Goal: Task Accomplishment & Management: Use online tool/utility

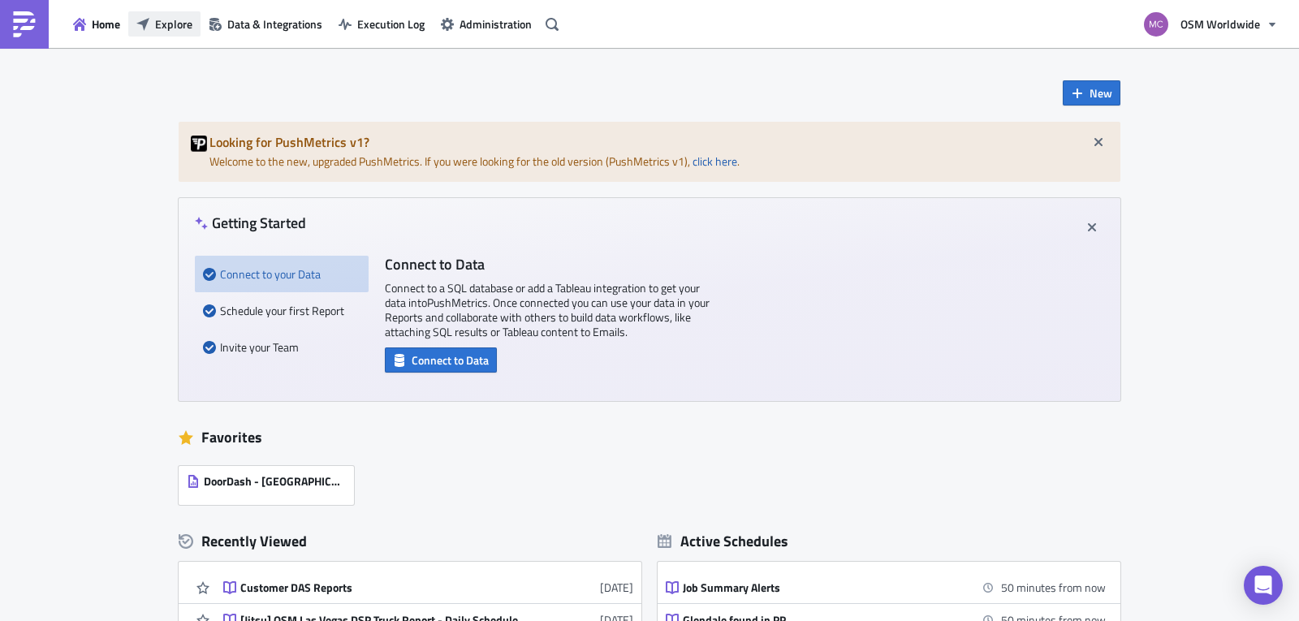
click at [190, 28] on span "Explore" at bounding box center [173, 23] width 37 height 17
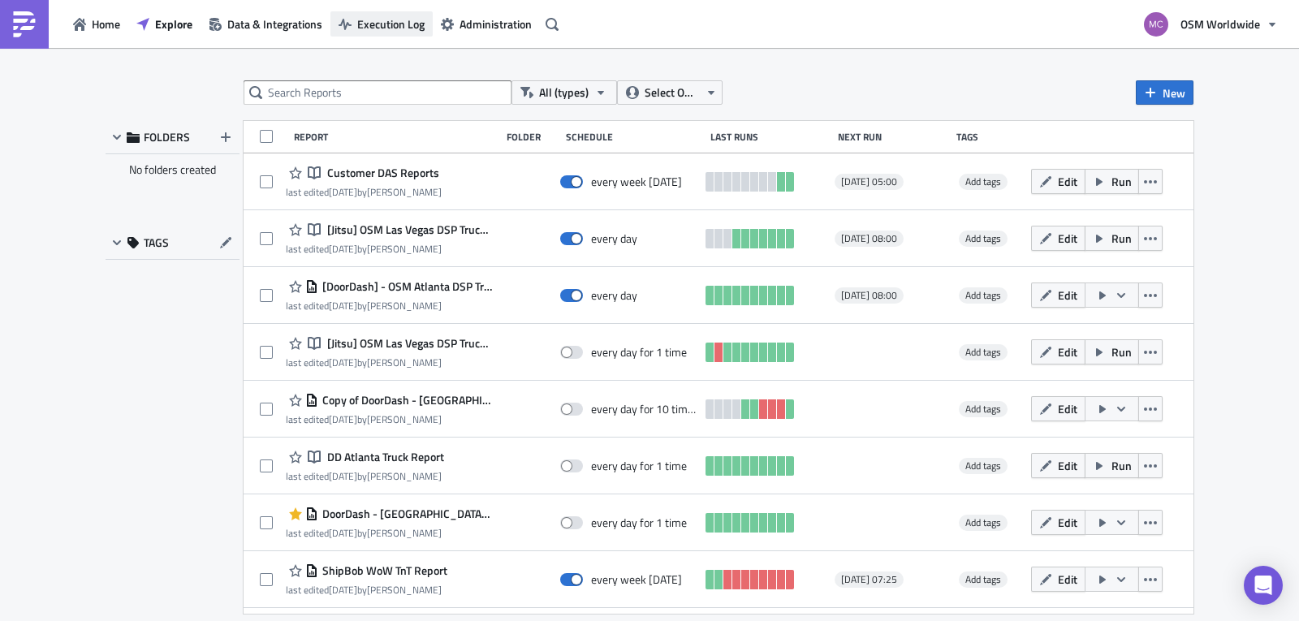
click at [403, 16] on span "Execution Log" at bounding box center [390, 23] width 67 height 17
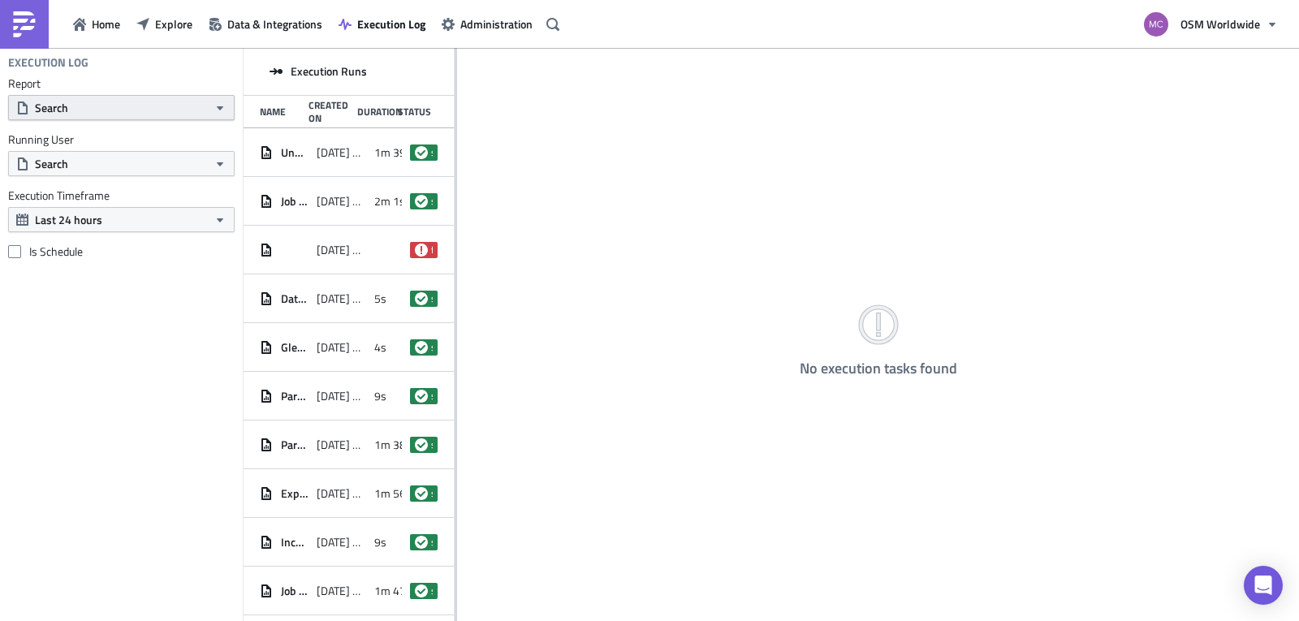
click at [187, 114] on button "Search" at bounding box center [121, 107] width 227 height 25
type input "kex"
drag, startPoint x: -6, startPoint y: 134, endPoint x: -82, endPoint y: 134, distance: 76.3
click at [0, 134] on html "Home Explore Data & Integrations Execution Log Administration OSM Worldwide Exe…" at bounding box center [649, 312] width 1299 height 624
click at [188, 22] on span "Explore" at bounding box center [173, 23] width 37 height 17
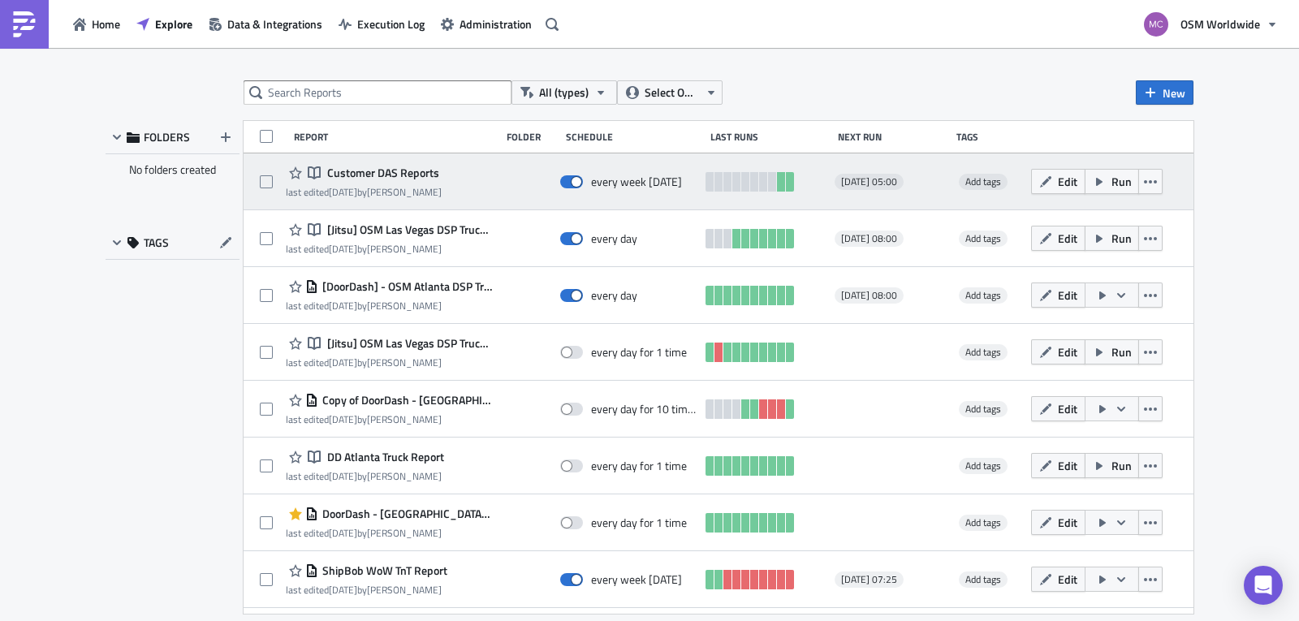
click at [403, 169] on span "Customer DAS Reports" at bounding box center [381, 173] width 116 height 15
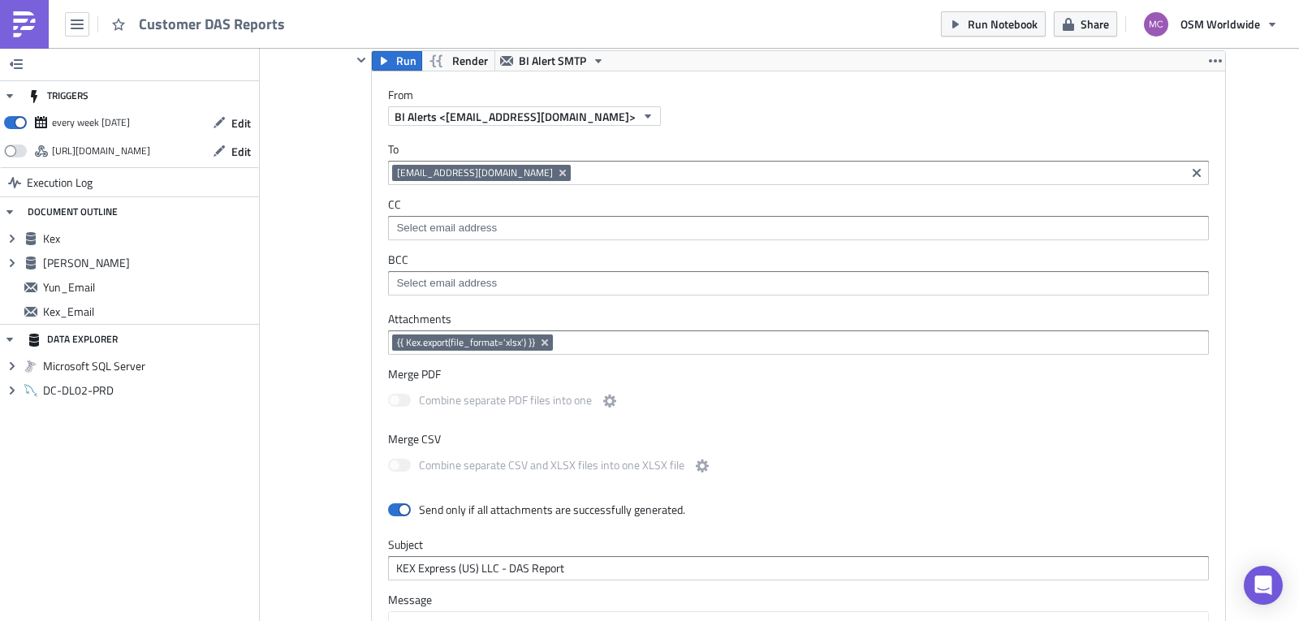
scroll to position [1998, 0]
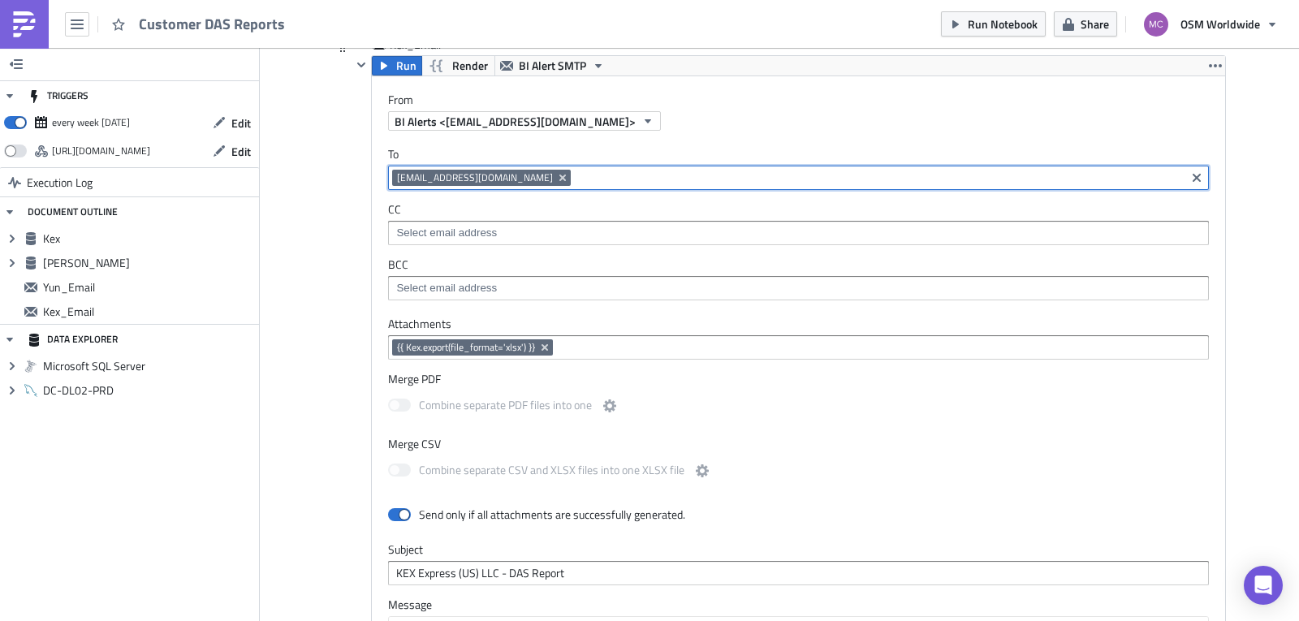
click at [675, 182] on input at bounding box center [878, 178] width 606 height 16
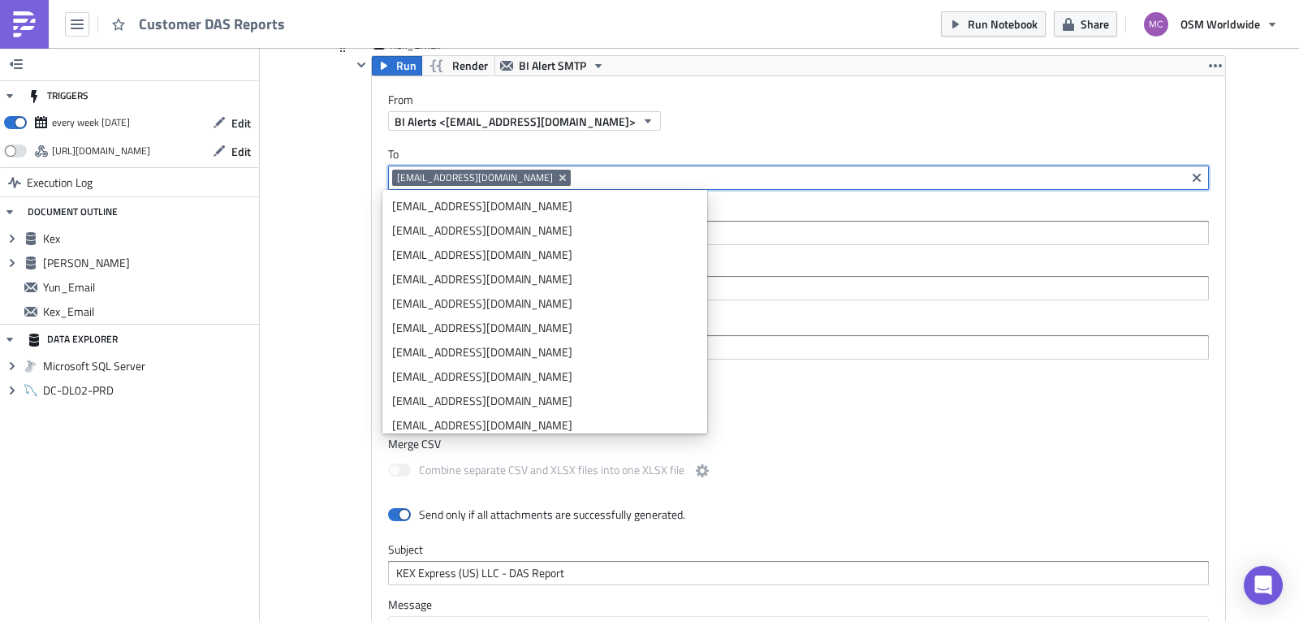
paste input "[EMAIL_ADDRESS][DOMAIN_NAME]"
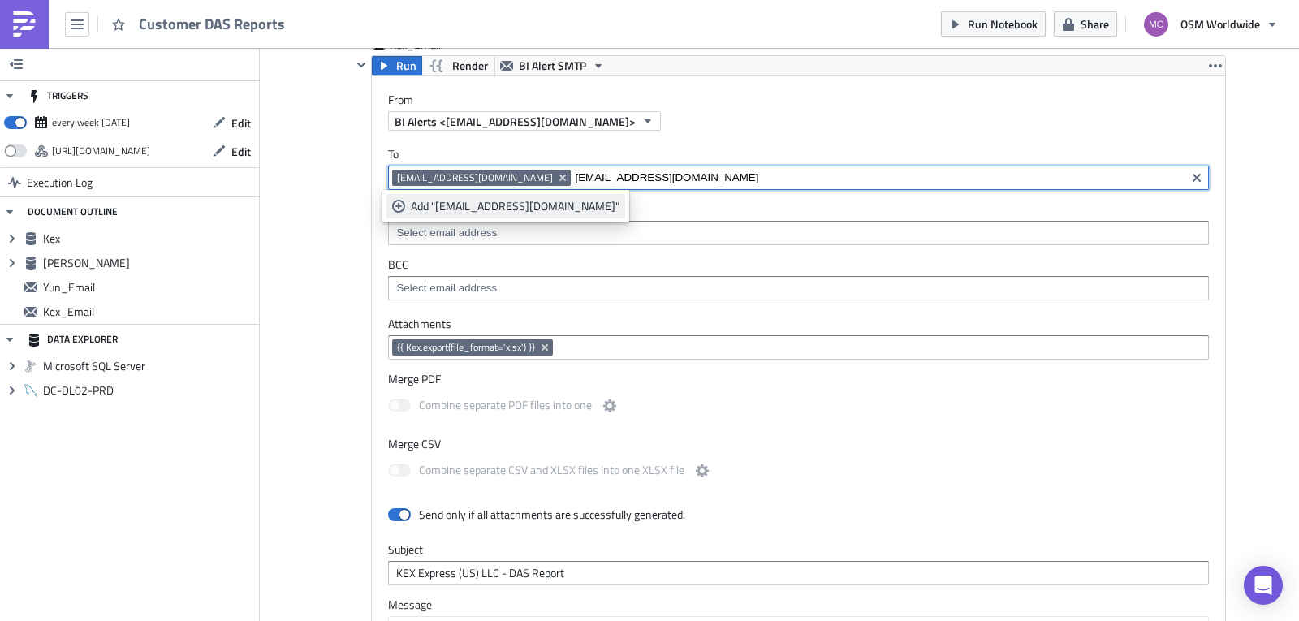
type input "[EMAIL_ADDRESS][DOMAIN_NAME]"
click at [511, 200] on div "Add "[EMAIL_ADDRESS][DOMAIN_NAME]"" at bounding box center [515, 206] width 209 height 16
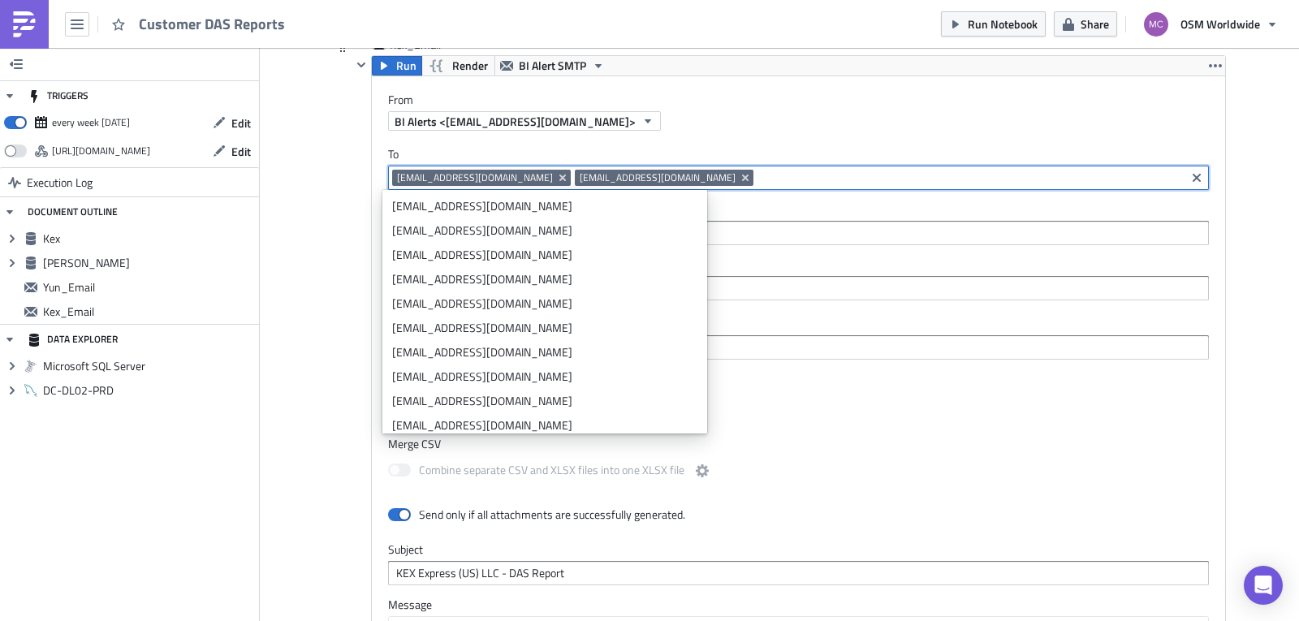
click at [757, 175] on input at bounding box center [969, 178] width 424 height 16
click at [615, 233] on input at bounding box center [797, 233] width 811 height 16
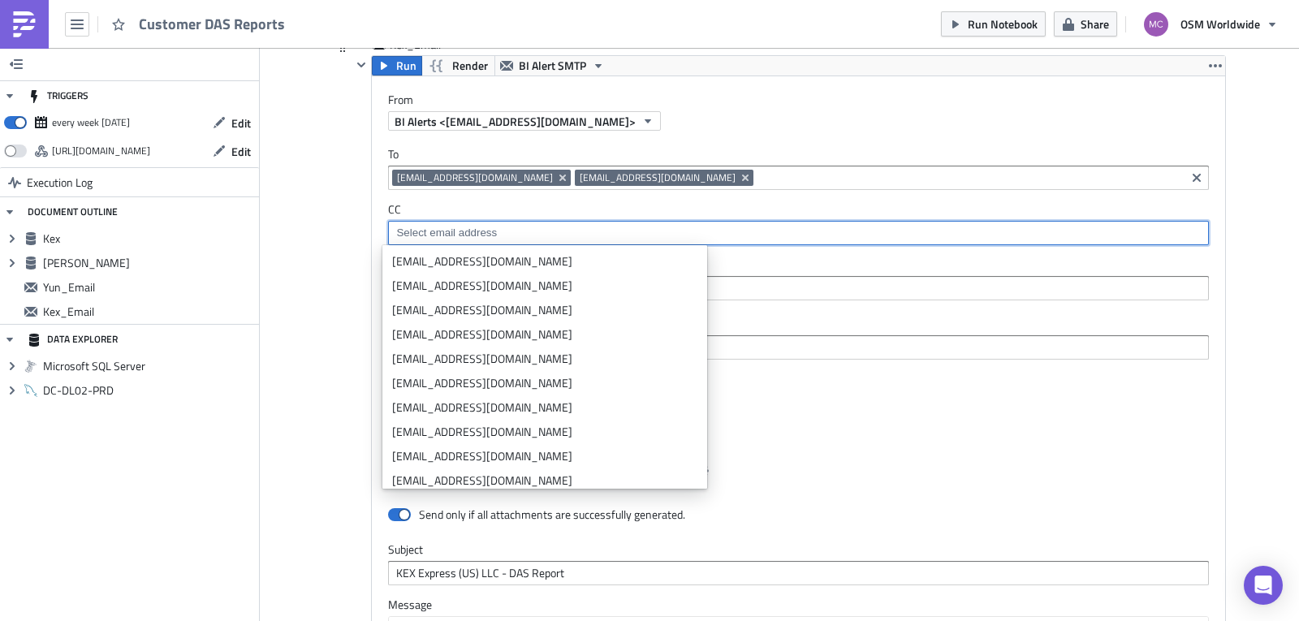
click at [757, 175] on input at bounding box center [969, 178] width 424 height 16
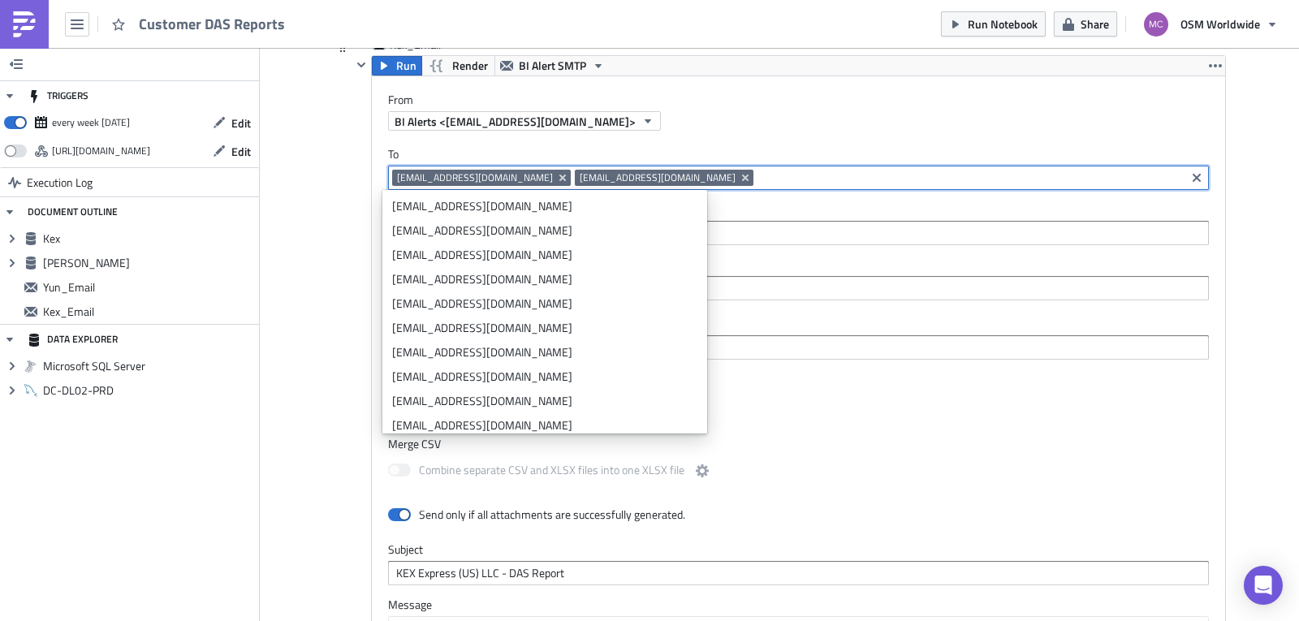
click at [757, 174] on input at bounding box center [969, 178] width 424 height 16
paste input "[EMAIL_ADDRESS][DOMAIN_NAME]"
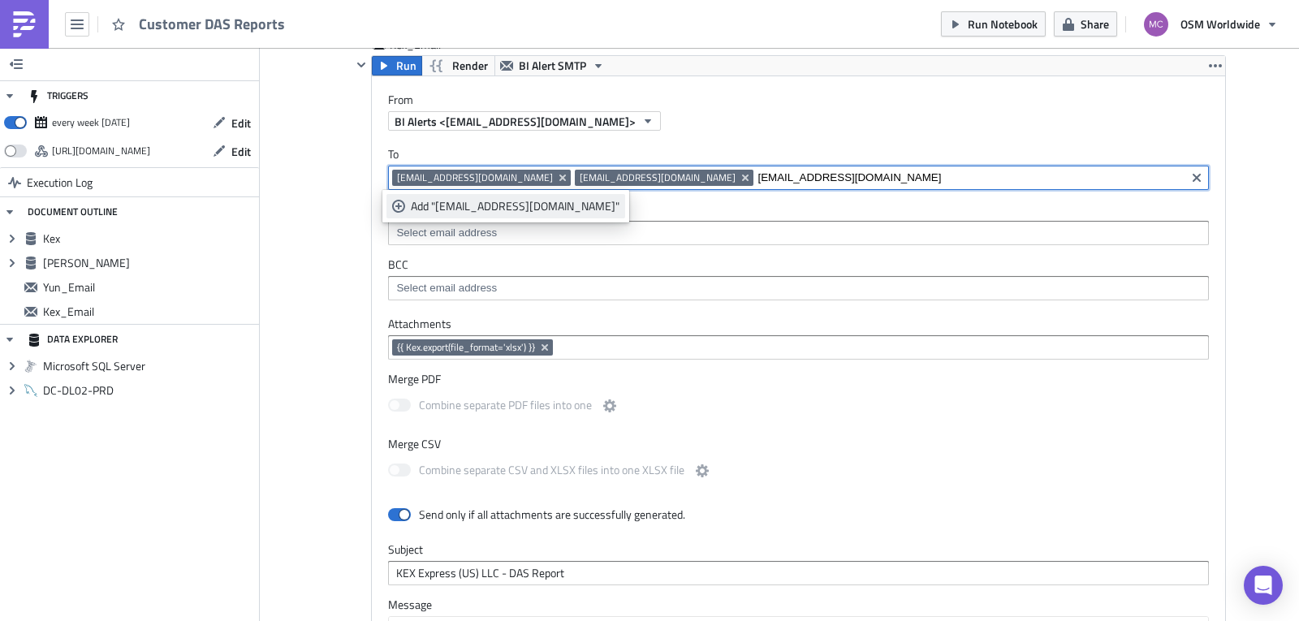
type input "[EMAIL_ADDRESS][DOMAIN_NAME]"
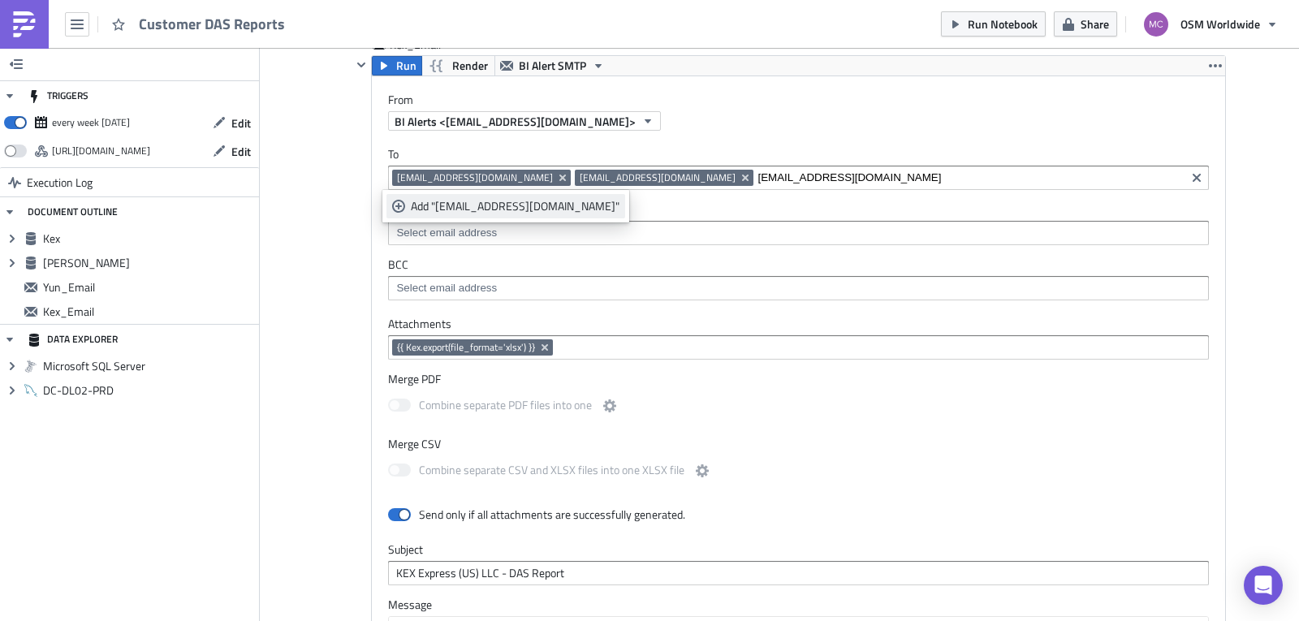
click at [533, 201] on div "Add "[EMAIL_ADDRESS][DOMAIN_NAME]"" at bounding box center [515, 206] width 209 height 16
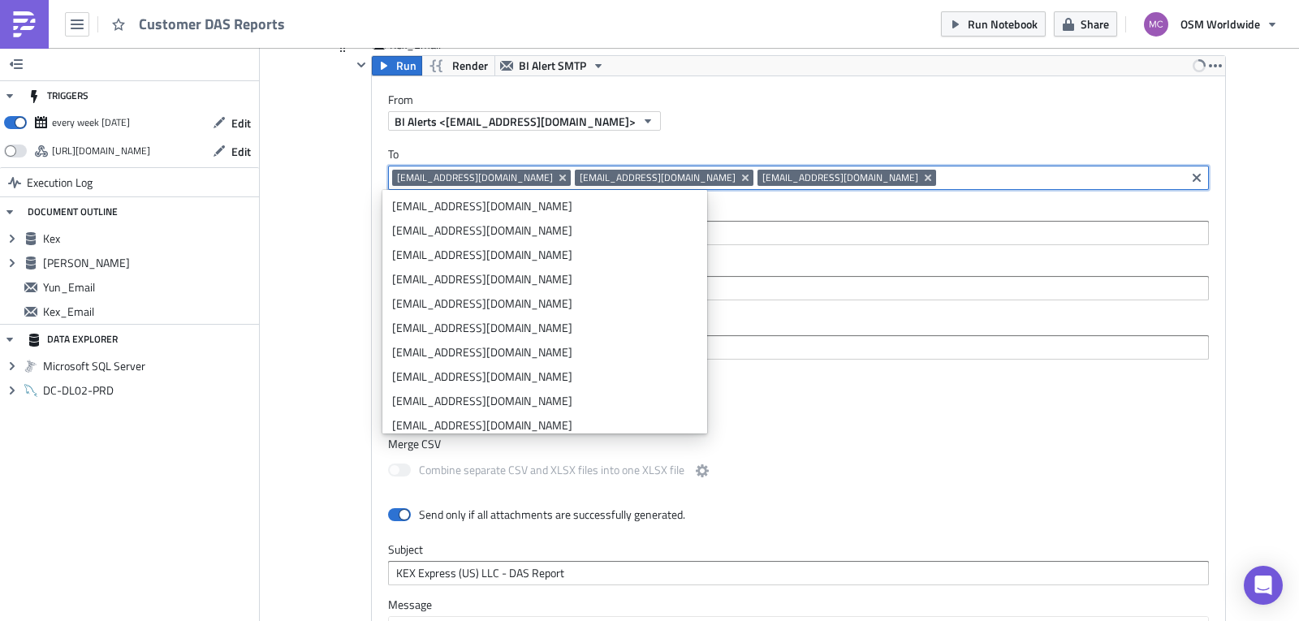
click at [940, 183] on input at bounding box center [1060, 178] width 241 height 16
paste input "[EMAIL_ADDRESS][DOMAIN_NAME]"
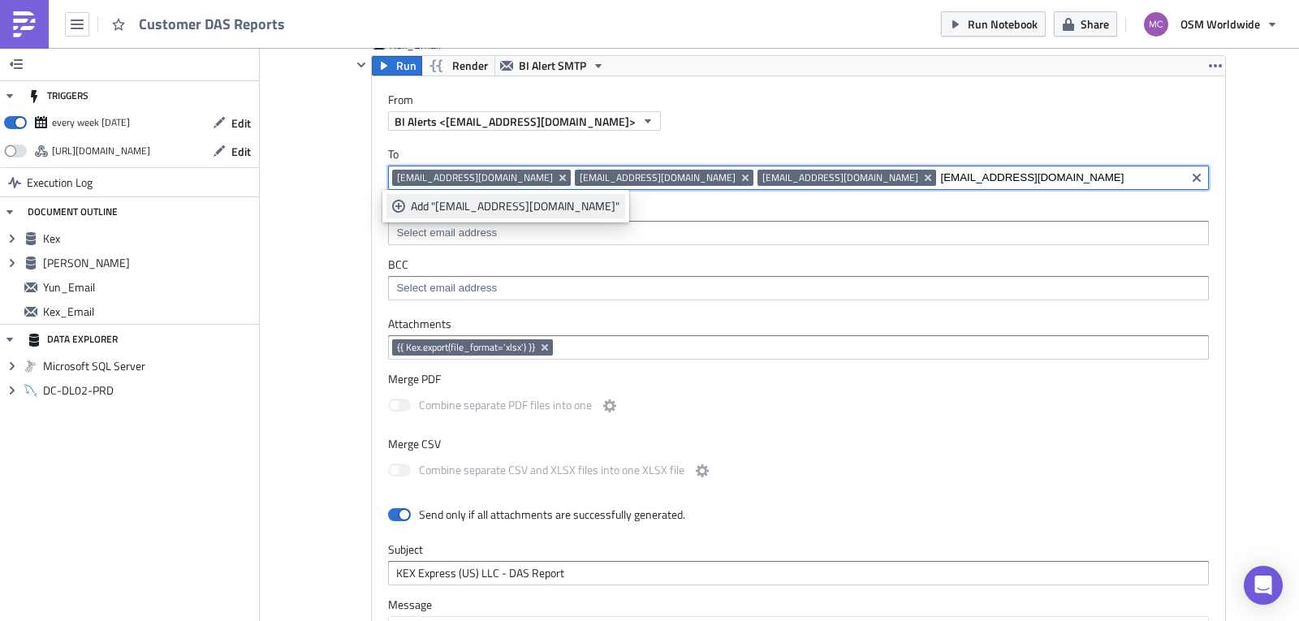
type input "[EMAIL_ADDRESS][DOMAIN_NAME]"
click at [522, 198] on div "Add "[EMAIL_ADDRESS][DOMAIN_NAME]"" at bounding box center [515, 206] width 209 height 16
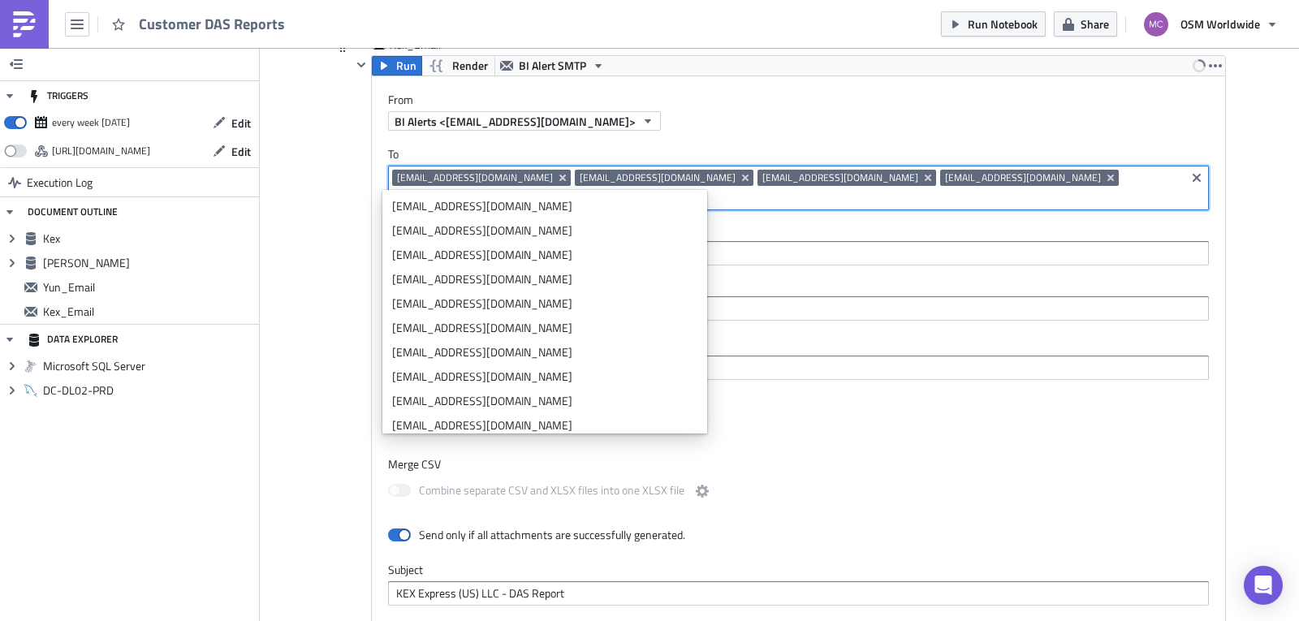
click at [889, 302] on div "To [EMAIL_ADDRESS][DOMAIN_NAME] [EMAIL_ADDRESS][DOMAIN_NAME] [EMAIL_ADDRESS][DO…" at bounding box center [798, 234] width 853 height 206
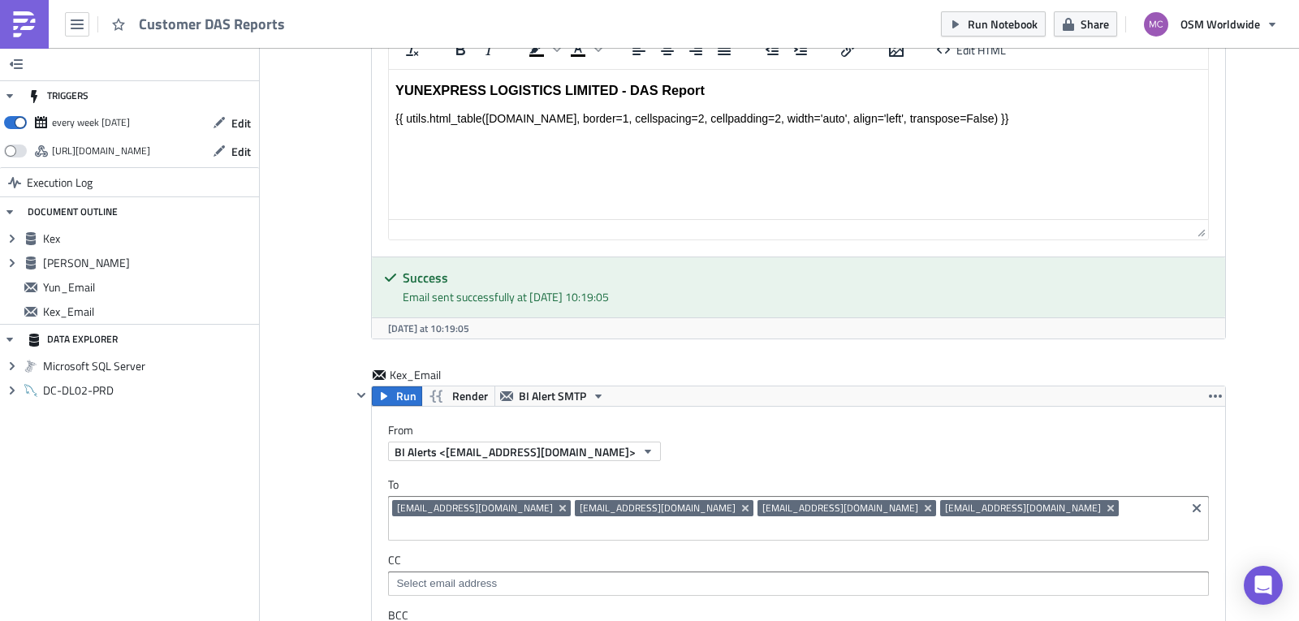
scroll to position [1694, 0]
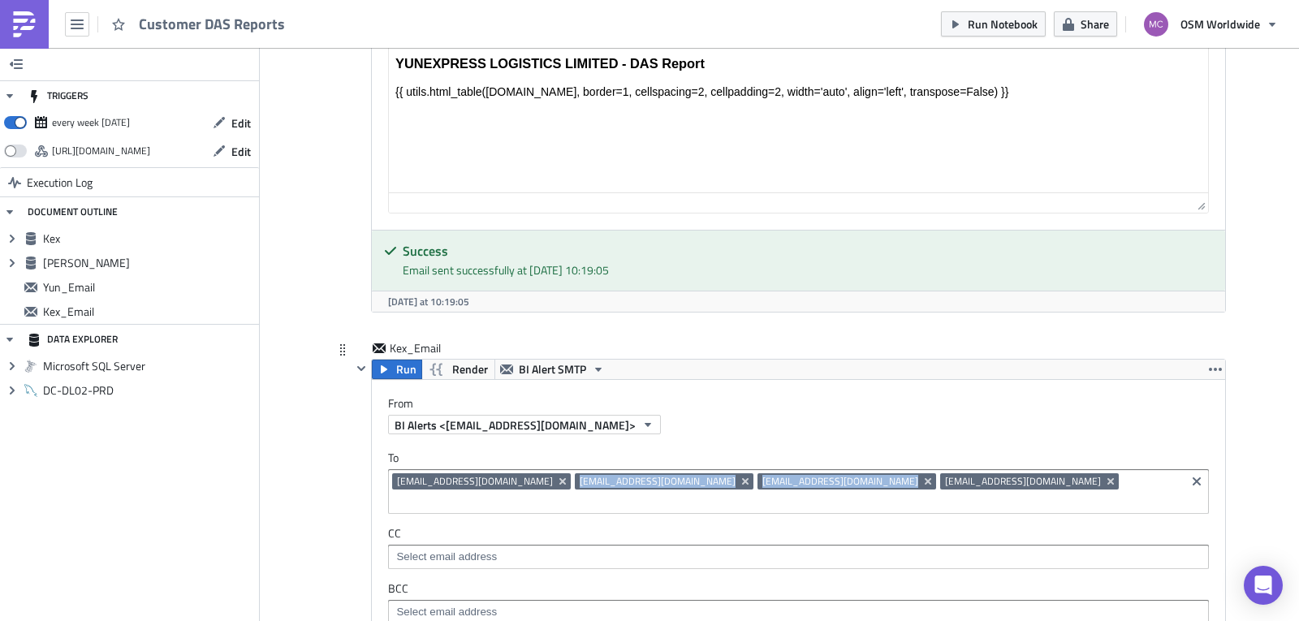
drag, startPoint x: 818, startPoint y: 482, endPoint x: 536, endPoint y: 479, distance: 282.5
click at [536, 479] on div "[EMAIL_ADDRESS][DOMAIN_NAME] [EMAIL_ADDRESS][DOMAIN_NAME] [EMAIL_ADDRESS][DOMAI…" at bounding box center [786, 493] width 789 height 41
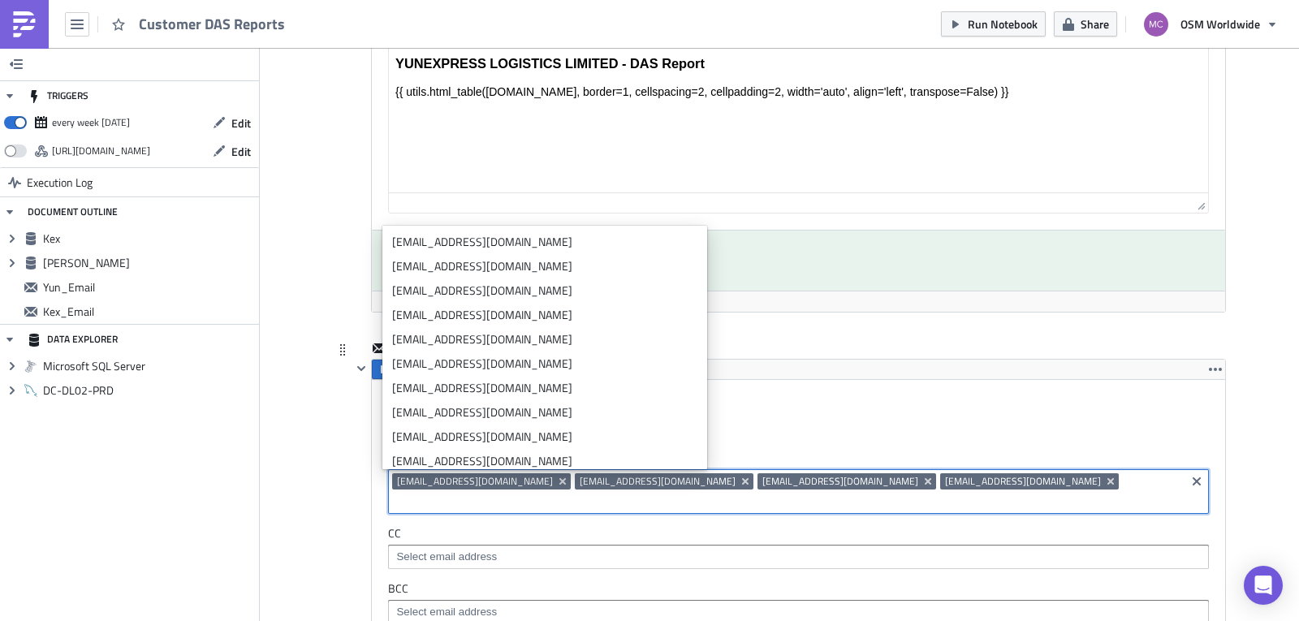
drag, startPoint x: 971, startPoint y: 476, endPoint x: 654, endPoint y: 484, distance: 317.5
click at [609, 482] on div "[EMAIL_ADDRESS][DOMAIN_NAME] [EMAIL_ADDRESS][DOMAIN_NAME] [EMAIL_ADDRESS][DOMAI…" at bounding box center [786, 493] width 789 height 41
click at [999, 494] on input at bounding box center [786, 502] width 789 height 16
drag, startPoint x: 987, startPoint y: 482, endPoint x: 558, endPoint y: 489, distance: 429.5
click at [568, 487] on div "[EMAIL_ADDRESS][DOMAIN_NAME] [EMAIL_ADDRESS][DOMAIN_NAME] [EMAIL_ADDRESS][DOMAI…" at bounding box center [786, 493] width 789 height 41
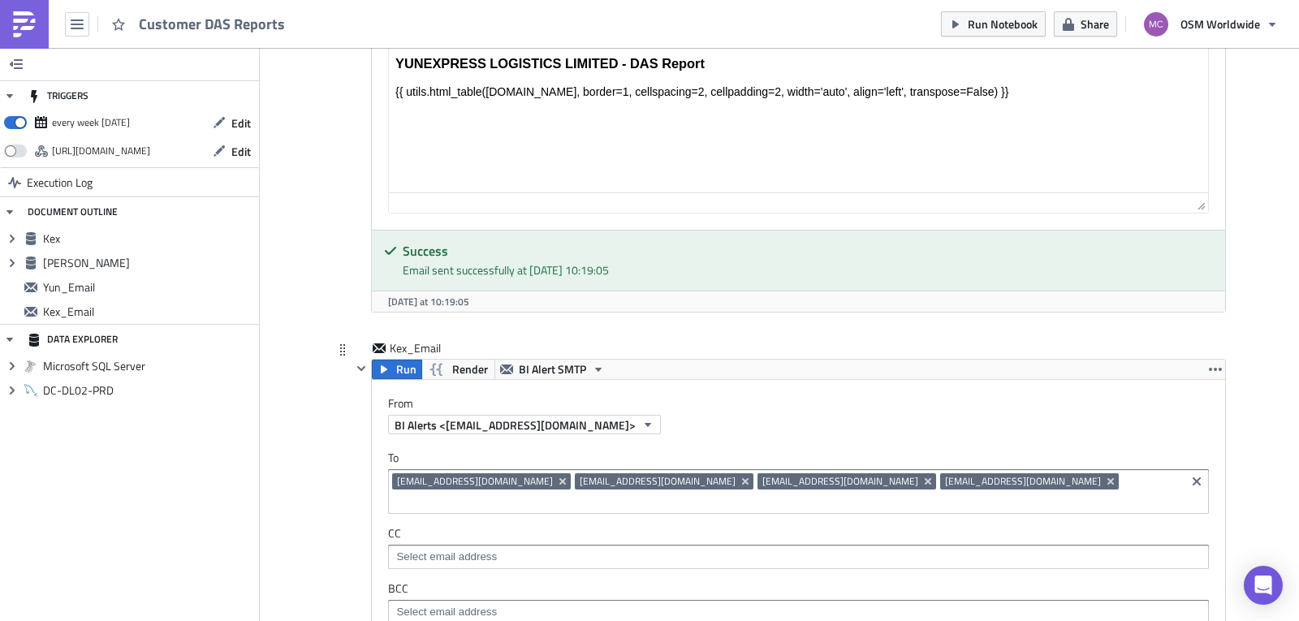
drag, startPoint x: 1032, startPoint y: 426, endPoint x: 1030, endPoint y: 438, distance: 11.5
click at [1031, 426] on div "BI Alerts <[EMAIL_ADDRESS][DOMAIN_NAME]>" at bounding box center [806, 424] width 837 height 19
drag, startPoint x: 996, startPoint y: 474, endPoint x: 675, endPoint y: 481, distance: 320.8
click at [687, 478] on div "[EMAIL_ADDRESS][DOMAIN_NAME] [EMAIL_ADDRESS][DOMAIN_NAME] [EMAIL_ADDRESS][DOMAI…" at bounding box center [786, 493] width 789 height 41
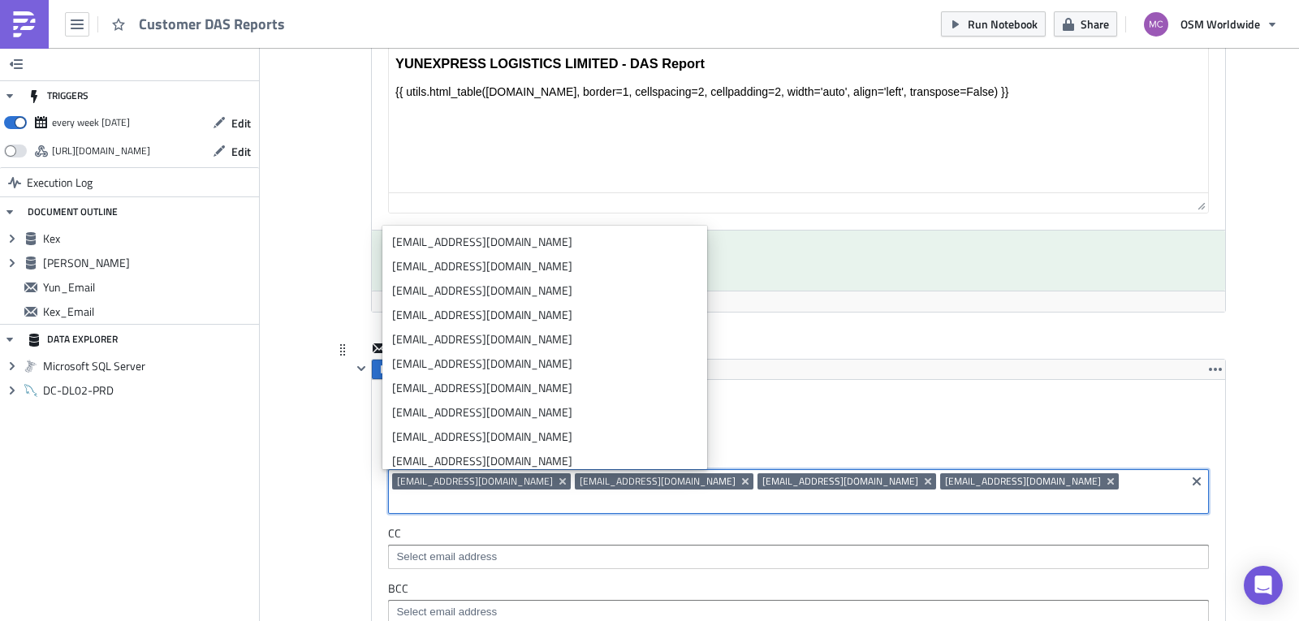
click at [532, 483] on div "[EMAIL_ADDRESS][DOMAIN_NAME] [EMAIL_ADDRESS][DOMAIN_NAME] [EMAIL_ADDRESS][DOMAI…" at bounding box center [786, 493] width 789 height 41
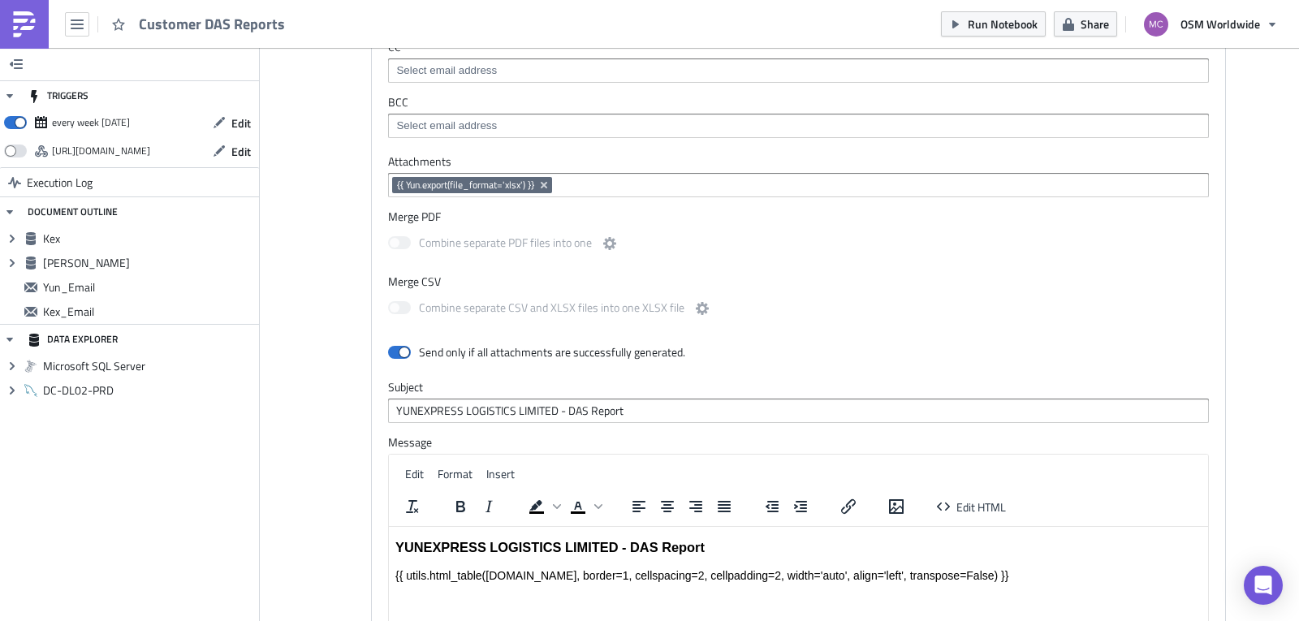
scroll to position [1047, 0]
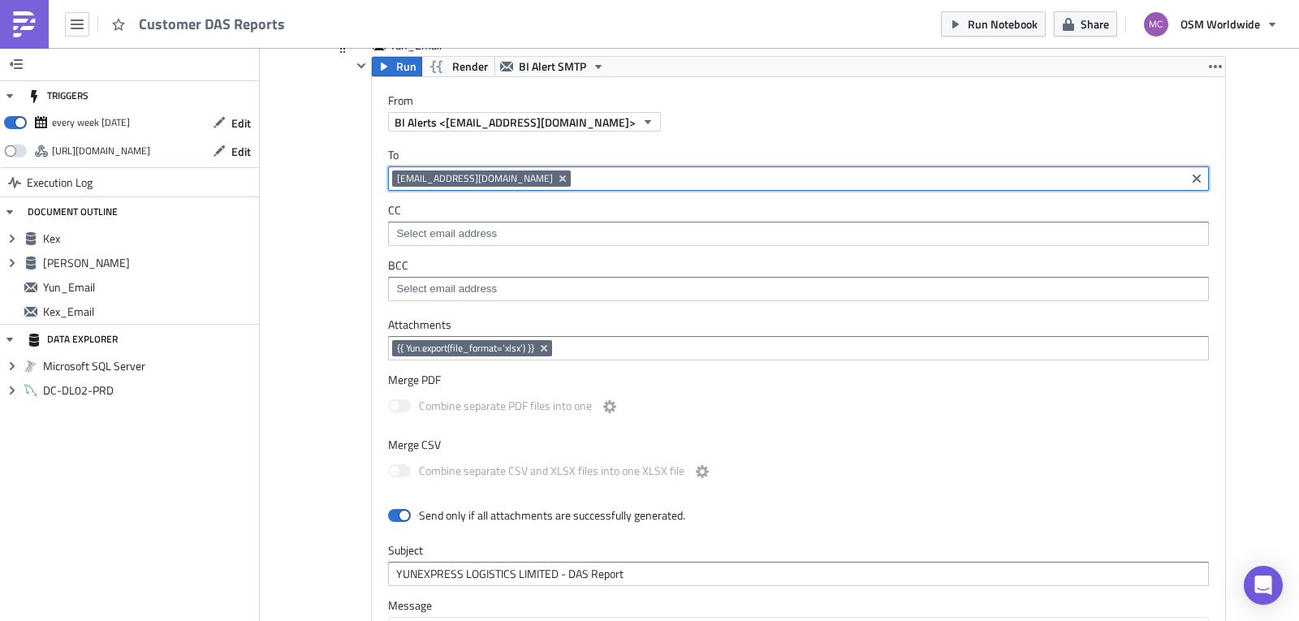
click at [728, 181] on input at bounding box center [878, 178] width 606 height 16
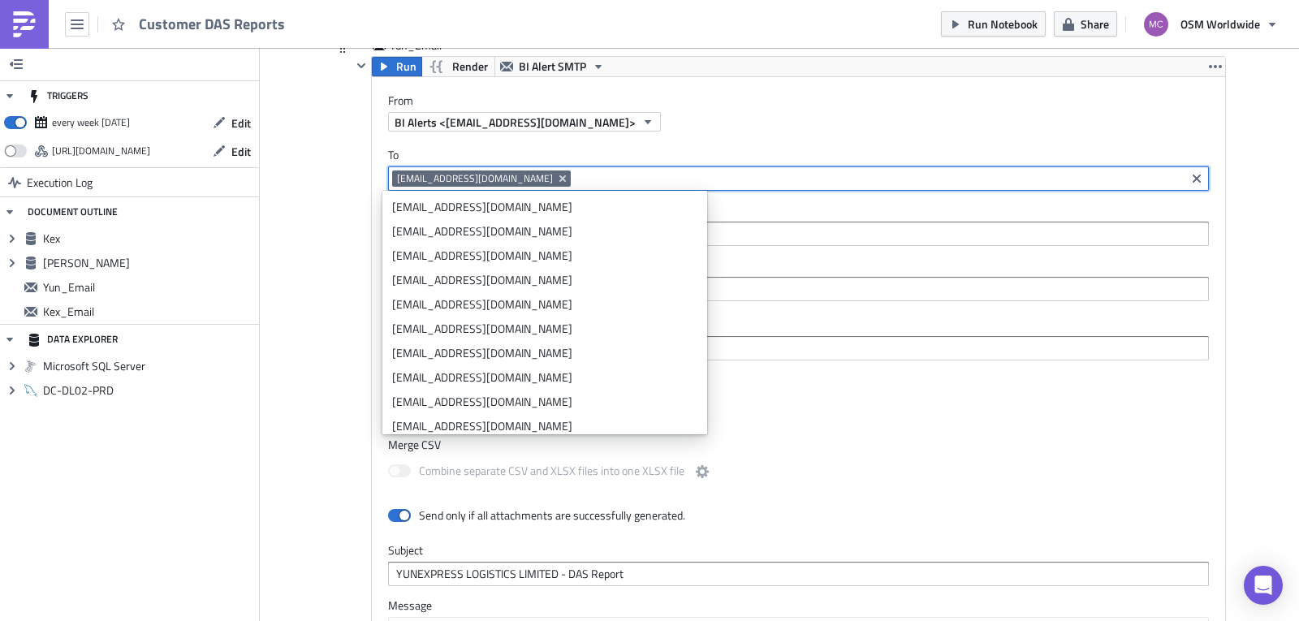
paste input "[EMAIL_ADDRESS][DOMAIN_NAME]"
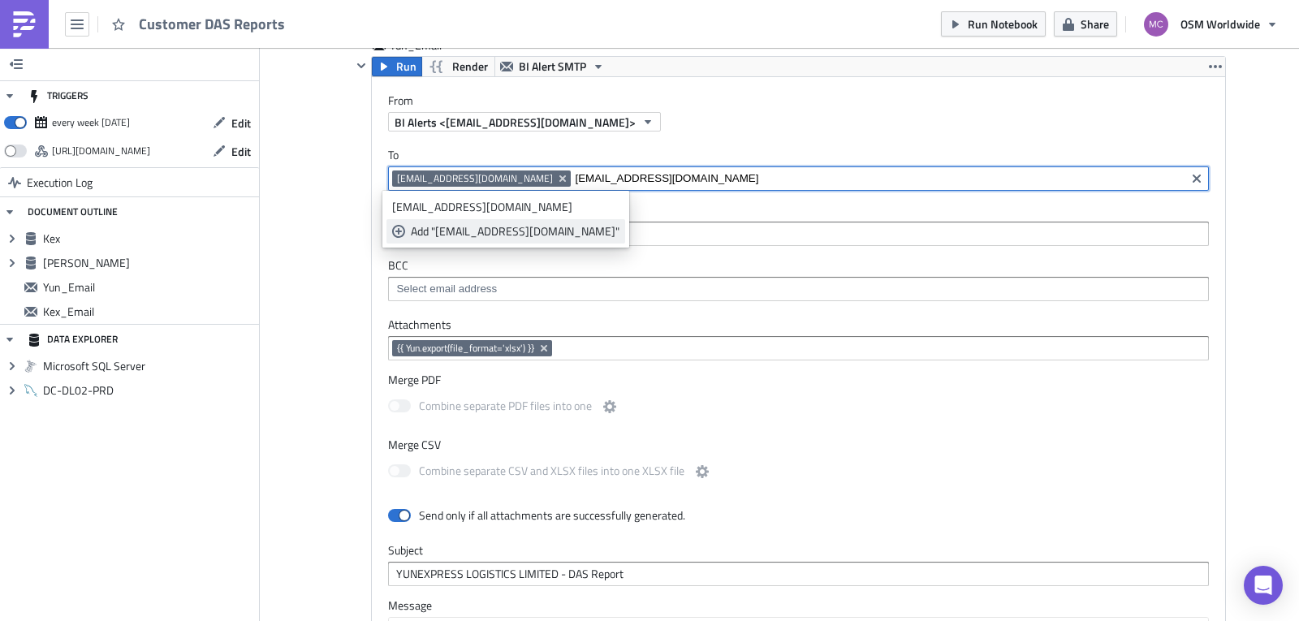
type input "[EMAIL_ADDRESS][DOMAIN_NAME]"
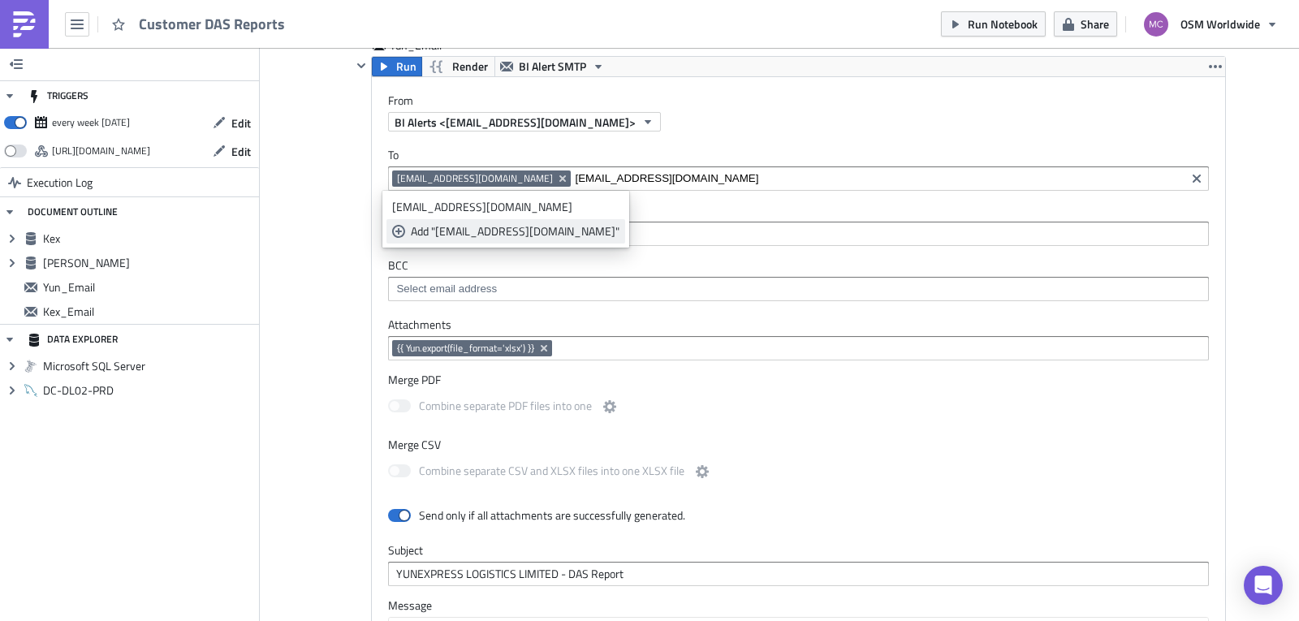
drag, startPoint x: 533, startPoint y: 224, endPoint x: 580, endPoint y: 224, distance: 47.9
click at [533, 225] on div "Add "[EMAIL_ADDRESS][DOMAIN_NAME]"" at bounding box center [515, 231] width 209 height 16
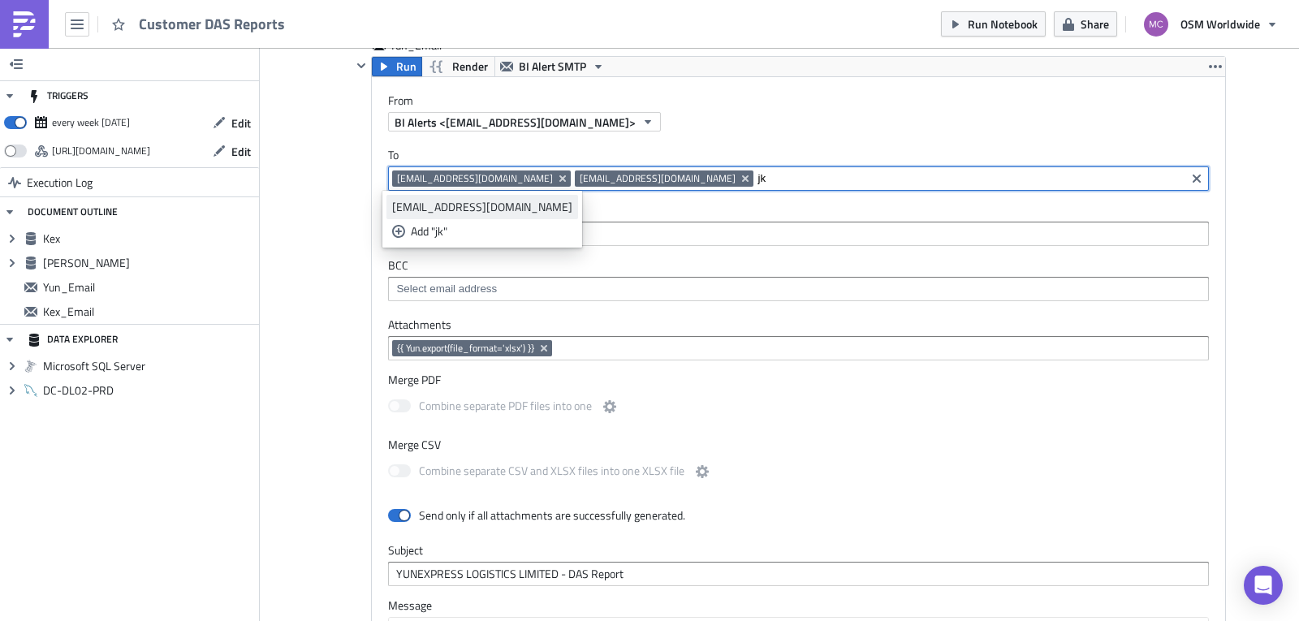
type input "jk"
click at [501, 210] on div "[EMAIL_ADDRESS][DOMAIN_NAME]" at bounding box center [482, 207] width 180 height 16
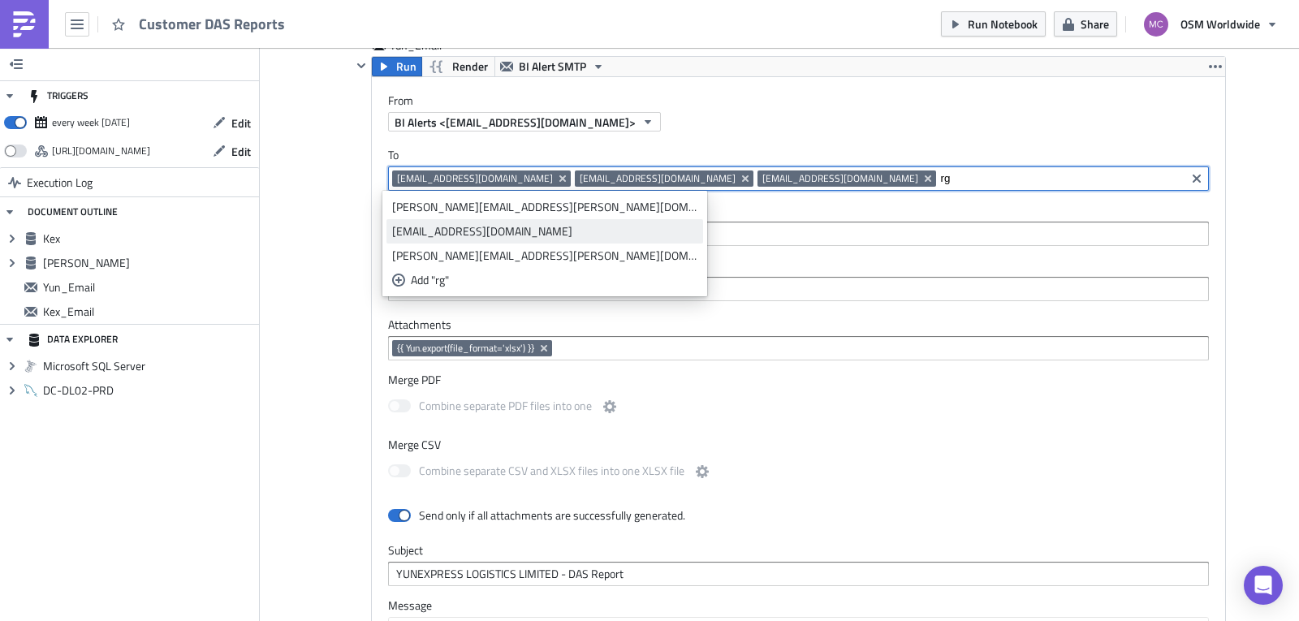
type input "rg"
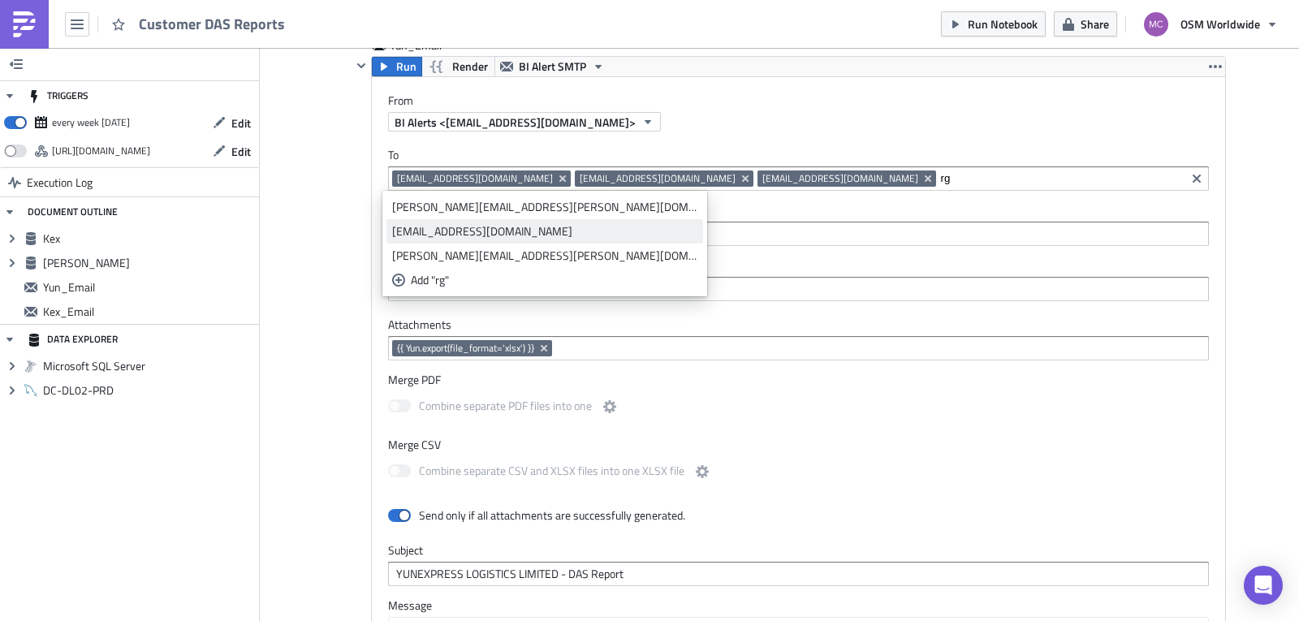
click at [482, 227] on div "[EMAIL_ADDRESS][DOMAIN_NAME]" at bounding box center [544, 231] width 305 height 16
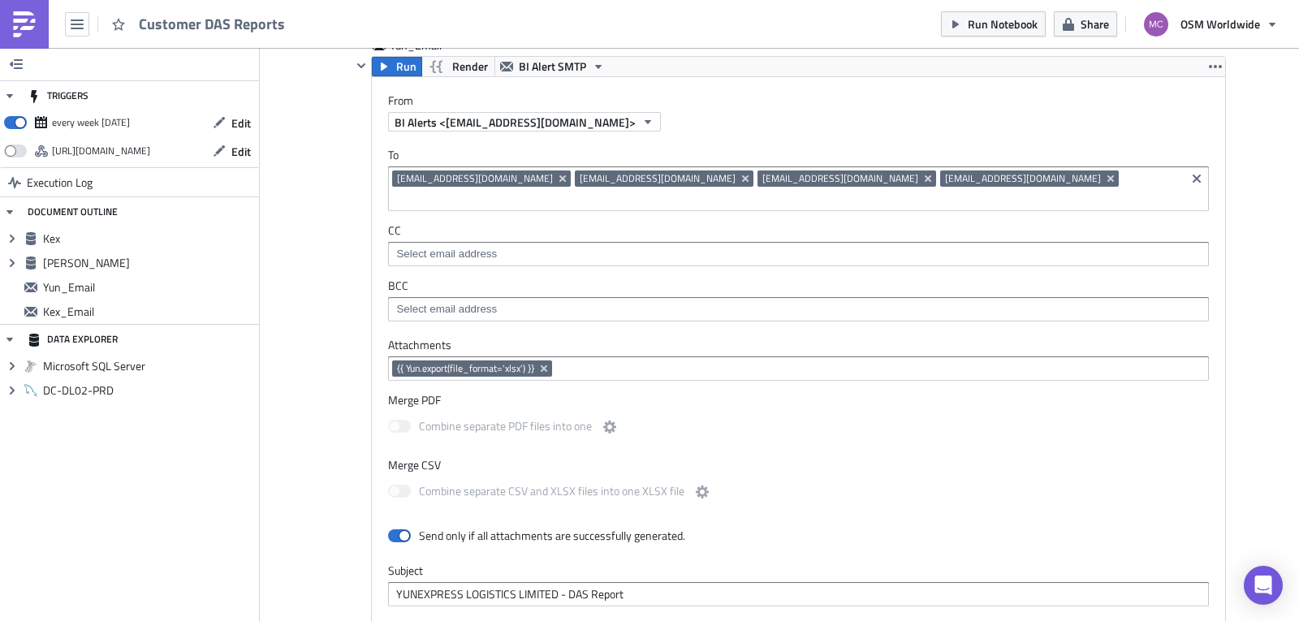
click at [1280, 192] on div "Add Image Execution Log Customer DAS Reports Kex Run Render Microsoft SQL Serve…" at bounding box center [779, 545] width 1039 height 3088
drag, startPoint x: 1286, startPoint y: 317, endPoint x: 1298, endPoint y: 283, distance: 35.4
click at [1298, 283] on main "TRIGGERS every week [DATE] Edit [URL][DOMAIN_NAME] Edit Execution Log DOCUMENT …" at bounding box center [649, 336] width 1299 height 576
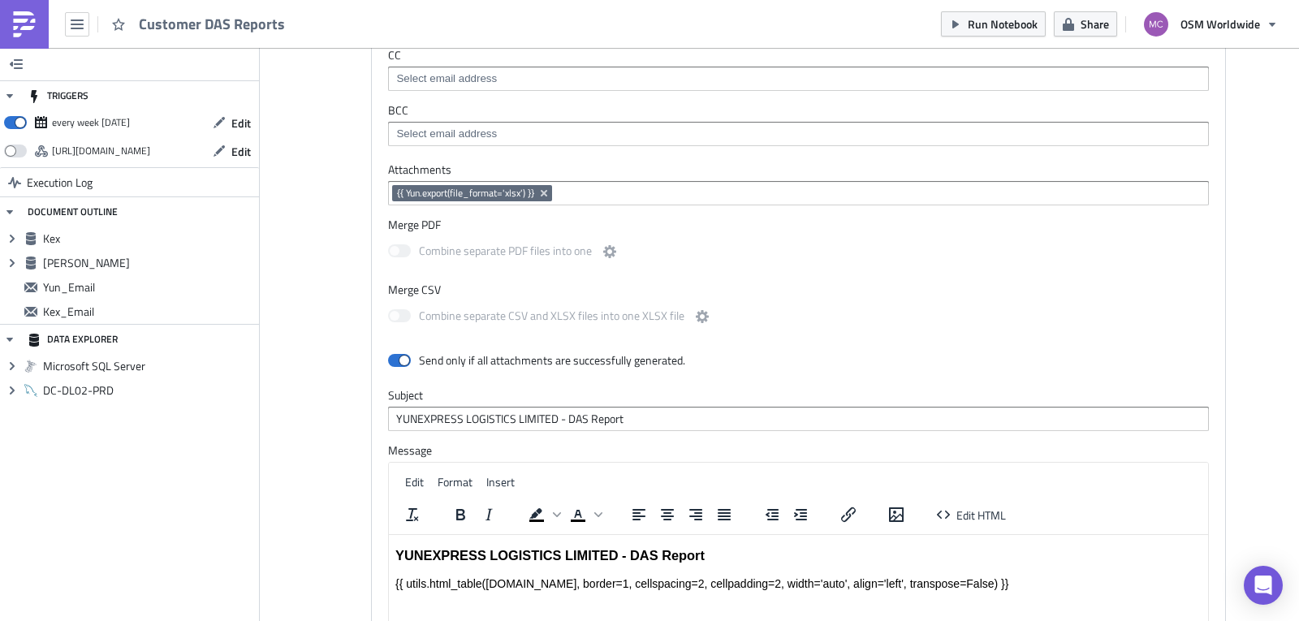
scroll to position [0, 0]
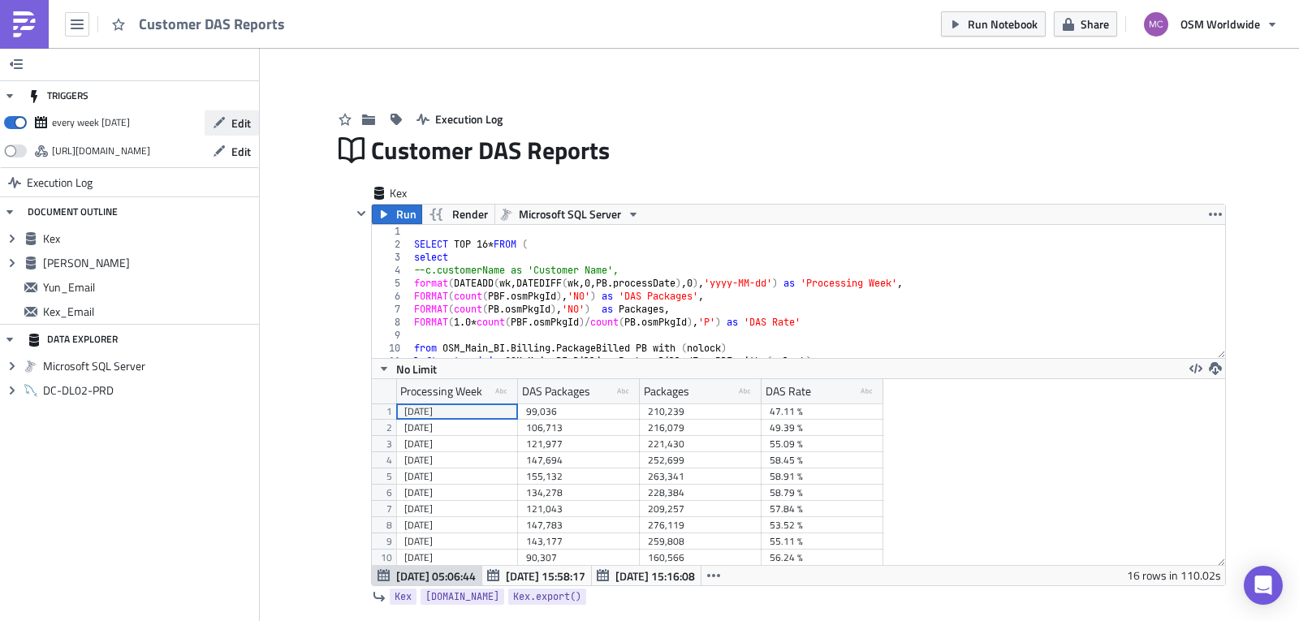
click at [239, 123] on span "Edit" at bounding box center [240, 122] width 19 height 17
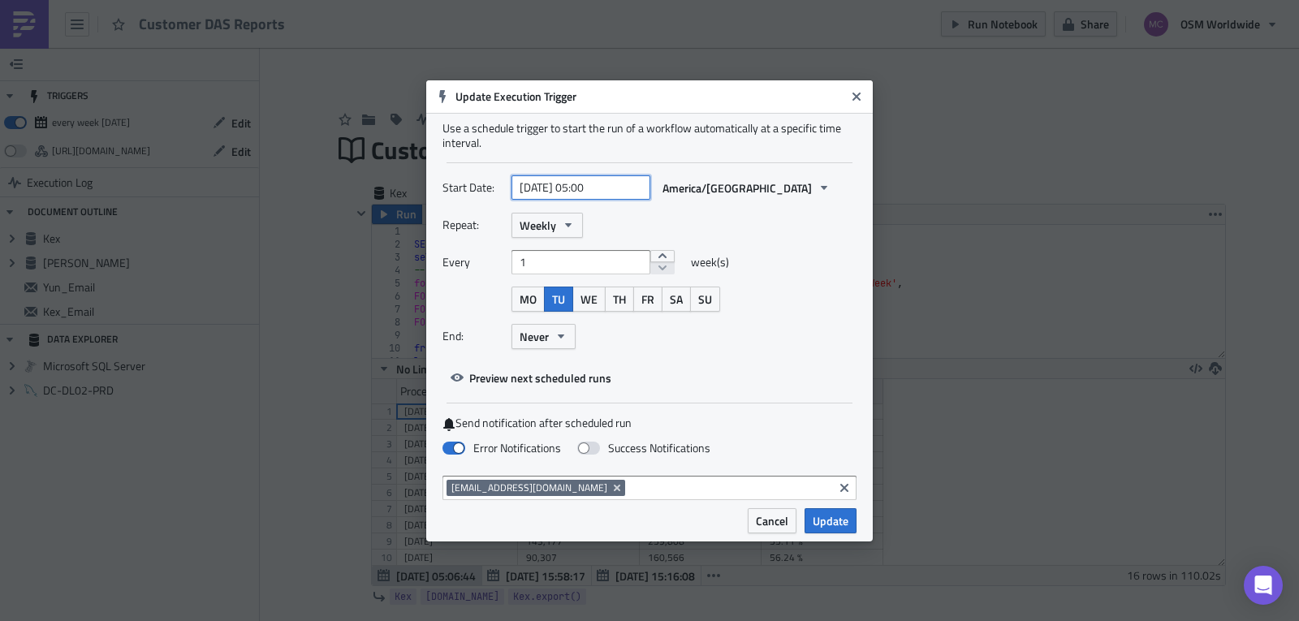
click at [594, 183] on input "[DATE] 05:00" at bounding box center [580, 187] width 139 height 24
select select "8"
select select "2025"
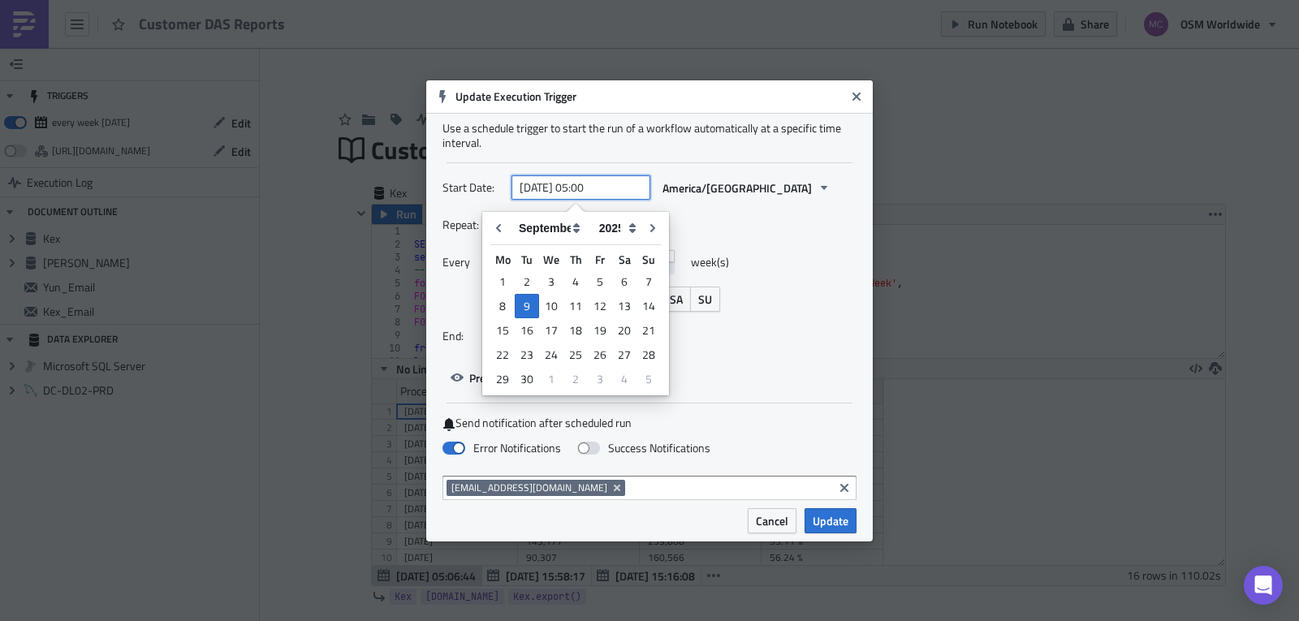
click at [589, 184] on input "[DATE] 05:00" at bounding box center [580, 187] width 139 height 24
click at [593, 188] on input "[DATE] 05:00" at bounding box center [580, 187] width 139 height 24
type input "[DATE] 10:00"
click at [781, 248] on div "Repeat: Weekly Every 1 week(s) MO TU WE TH FR SA SU End: Never" at bounding box center [649, 287] width 414 height 149
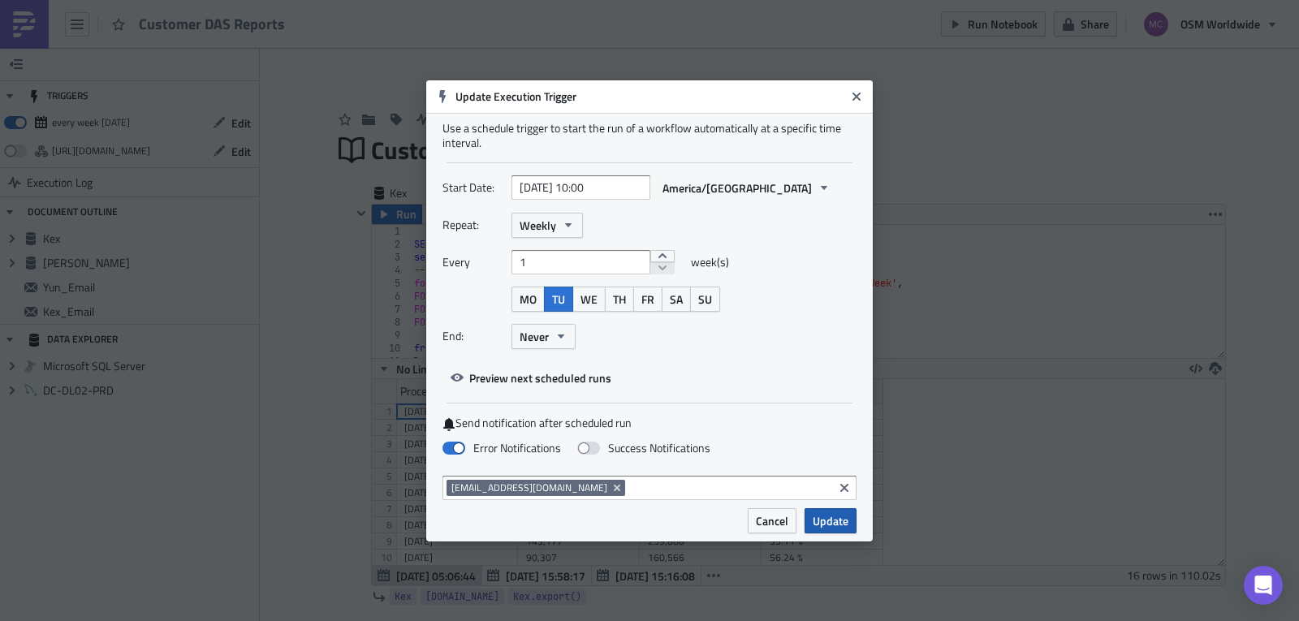
click at [830, 521] on span "Update" at bounding box center [831, 520] width 36 height 17
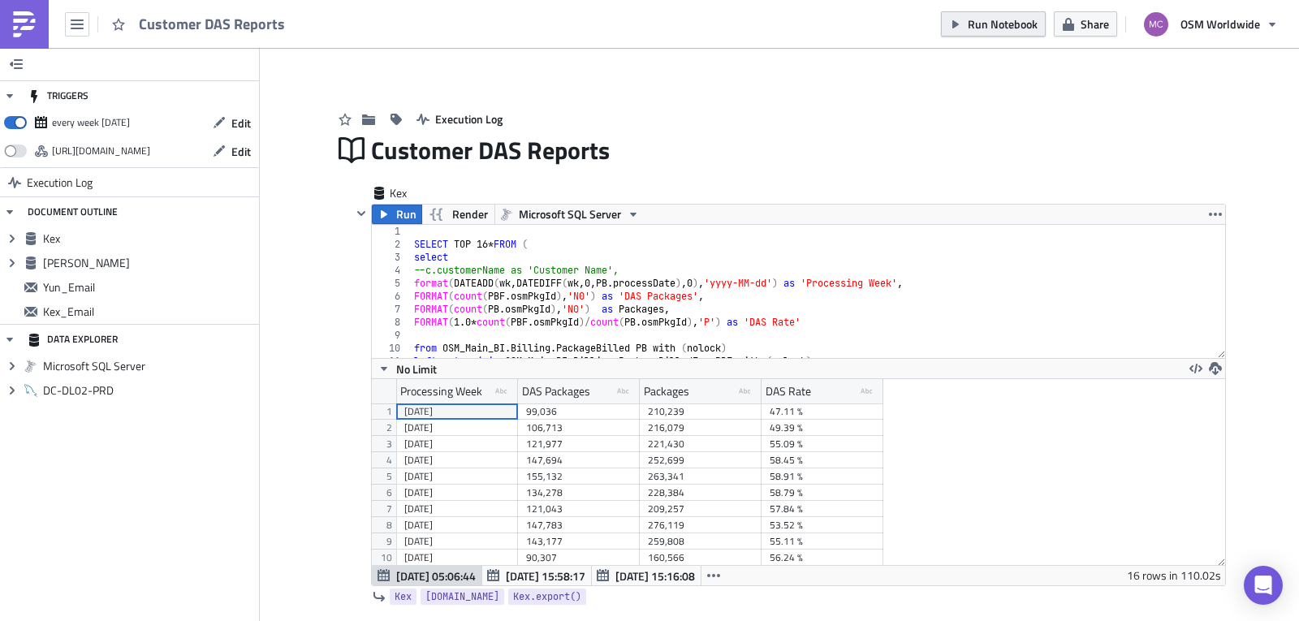
click at [1002, 19] on span "Run Notebook" at bounding box center [1003, 23] width 70 height 17
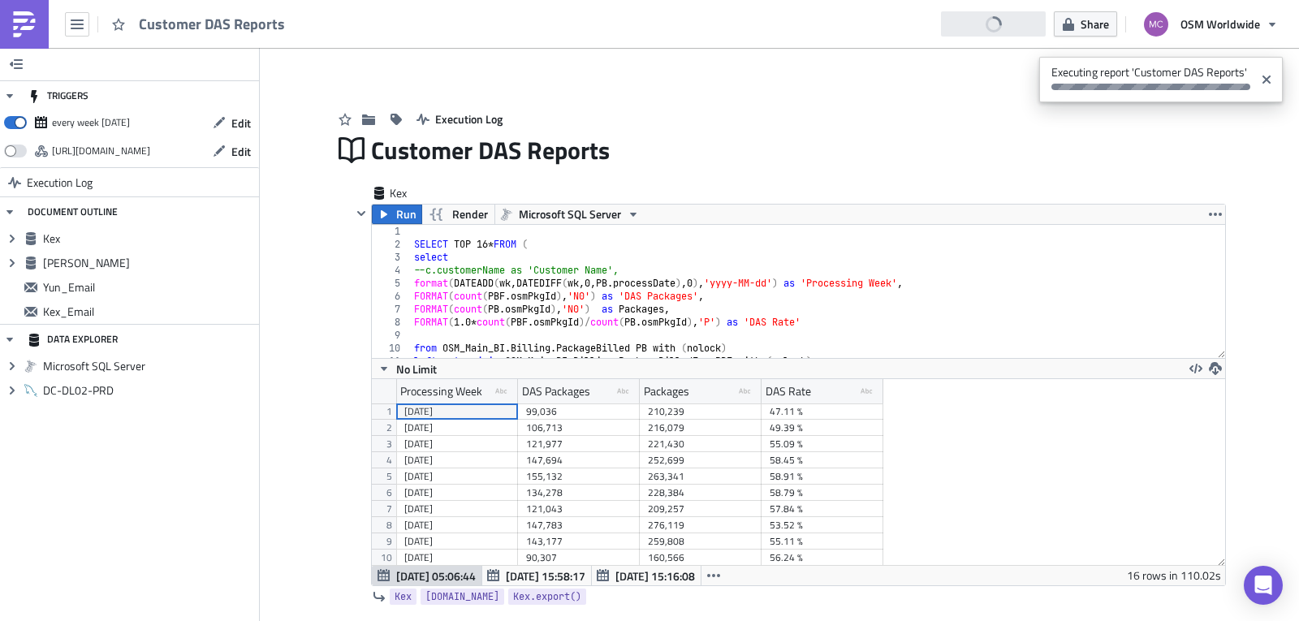
click at [4, 67] on div "TRIGGERS every week [DATE] Edit [URL][DOMAIN_NAME] Edit Execution Log DOCUMENT …" at bounding box center [130, 334] width 260 height 573
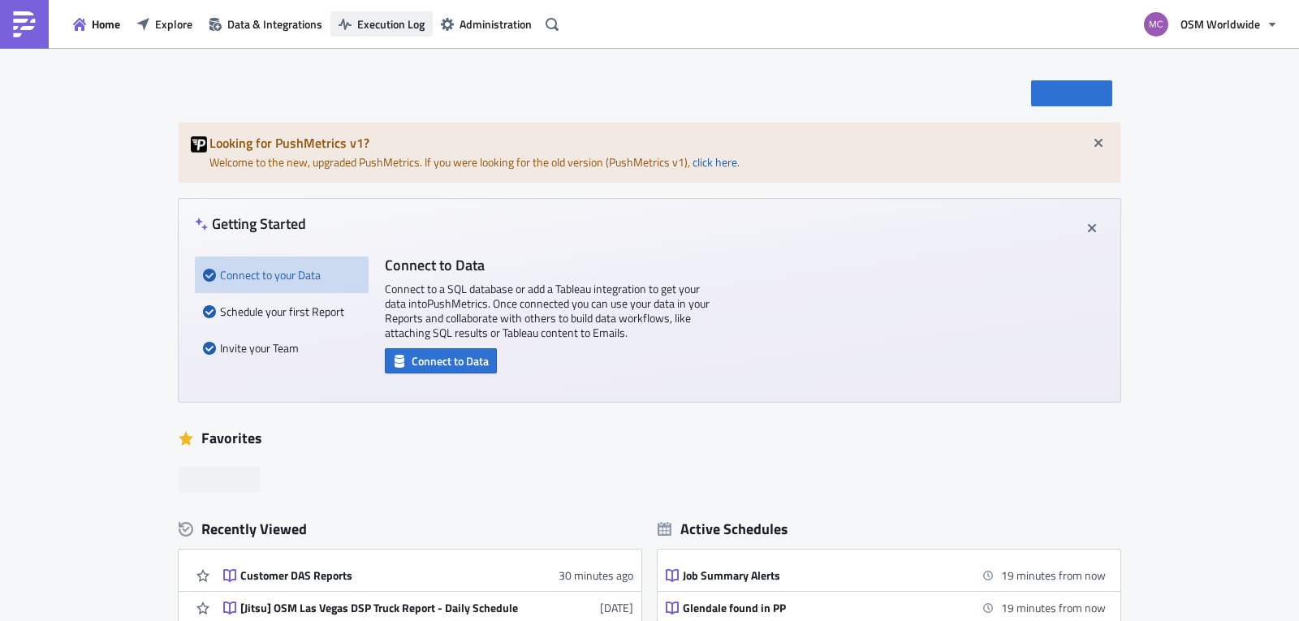
drag, startPoint x: 0, startPoint y: 0, endPoint x: 402, endPoint y: 23, distance: 402.5
click at [402, 23] on span "Execution Log" at bounding box center [390, 23] width 67 height 17
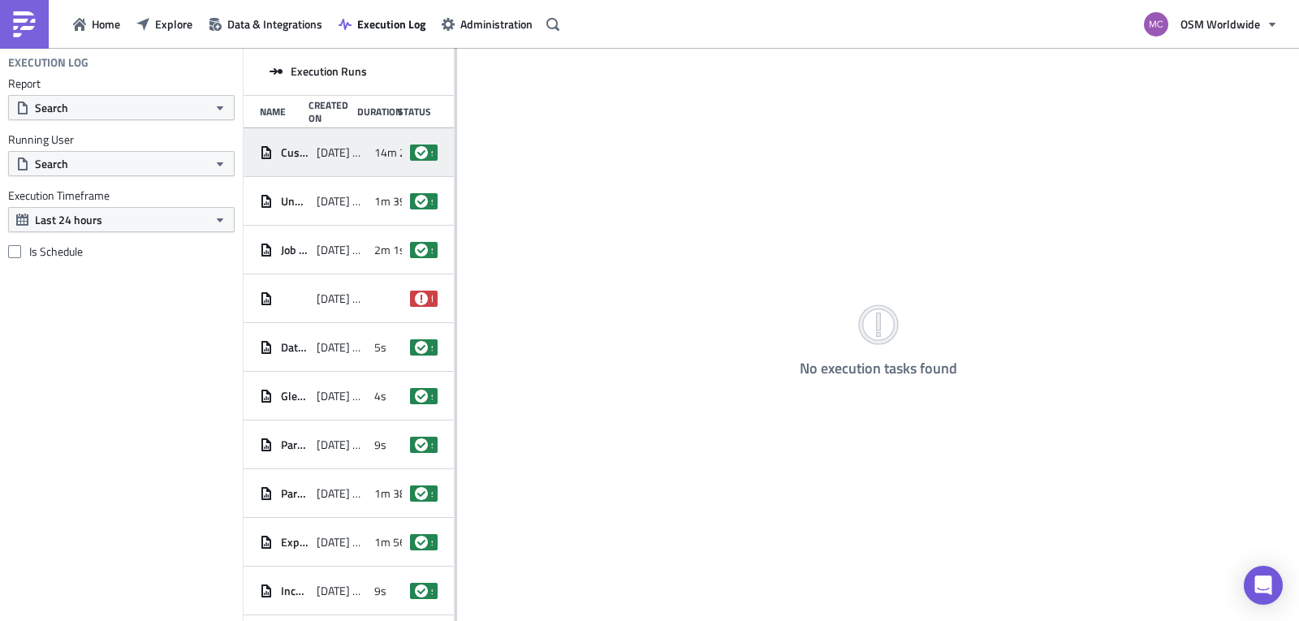
click at [350, 149] on span "2025-09-09 10:21" at bounding box center [341, 152] width 49 height 15
